Goal: Navigation & Orientation: Find specific page/section

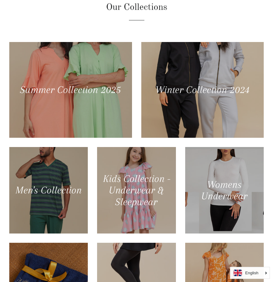
scroll to position [402, 0]
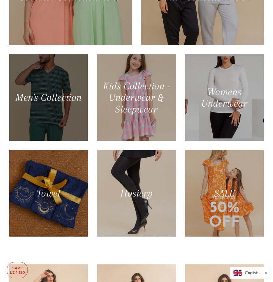
click at [64, 79] on div at bounding box center [48, 97] width 81 height 89
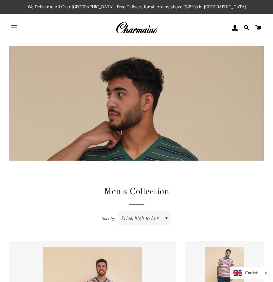
click at [13, 33] on button "Site navigation" at bounding box center [13, 27] width 15 height 15
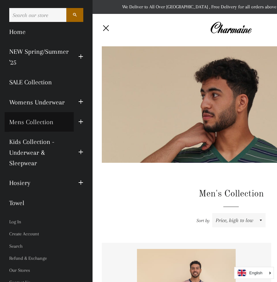
click at [69, 118] on link "Mens Collection" at bounding box center [39, 122] width 69 height 20
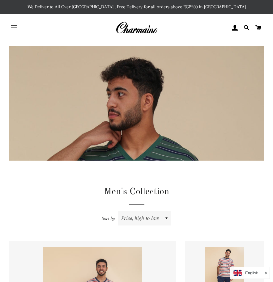
click at [11, 25] on button "Site navigation" at bounding box center [13, 27] width 15 height 15
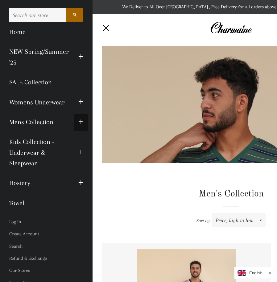
click at [78, 121] on span "button" at bounding box center [80, 122] width 5 height 8
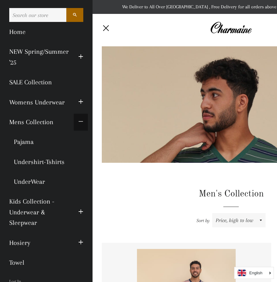
click at [78, 121] on span "button" at bounding box center [80, 122] width 5 height 8
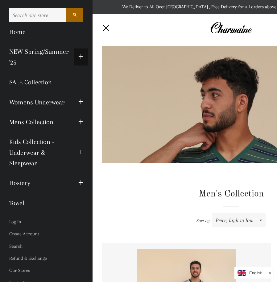
click at [74, 56] on button "Expand submenu NEW Spring/Summer '25 Collapse submenu NEW Spring/Summer '25" at bounding box center [81, 57] width 14 height 17
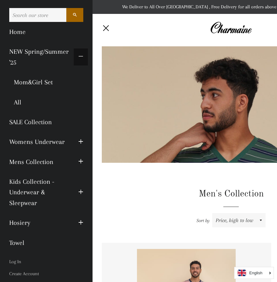
click at [78, 56] on span "button" at bounding box center [80, 57] width 5 height 8
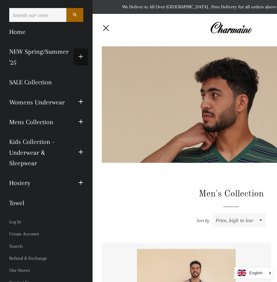
scroll to position [6, 0]
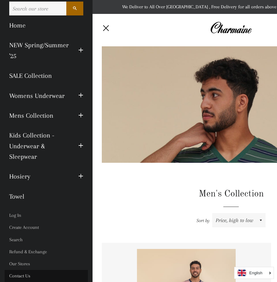
click at [20, 278] on link "Contact Us" at bounding box center [46, 276] width 83 height 12
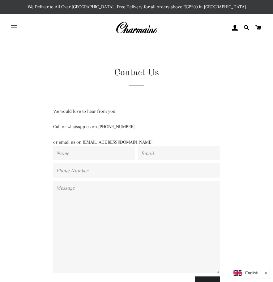
click at [15, 30] on span "button" at bounding box center [14, 30] width 6 height 1
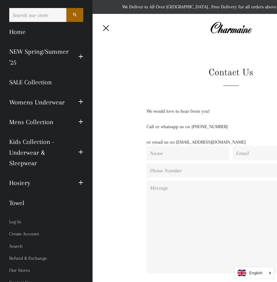
scroll to position [6, 0]
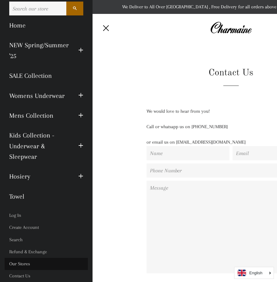
click at [28, 264] on link "Our Stores" at bounding box center [46, 264] width 83 height 12
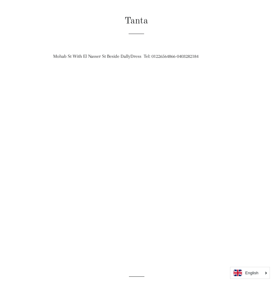
scroll to position [932, 0]
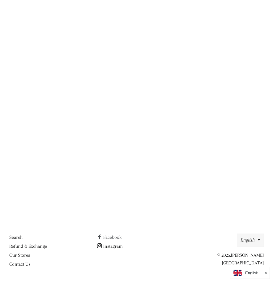
click at [109, 238] on link "Facebook" at bounding box center [109, 238] width 24 height 6
